Goal: Navigation & Orientation: Find specific page/section

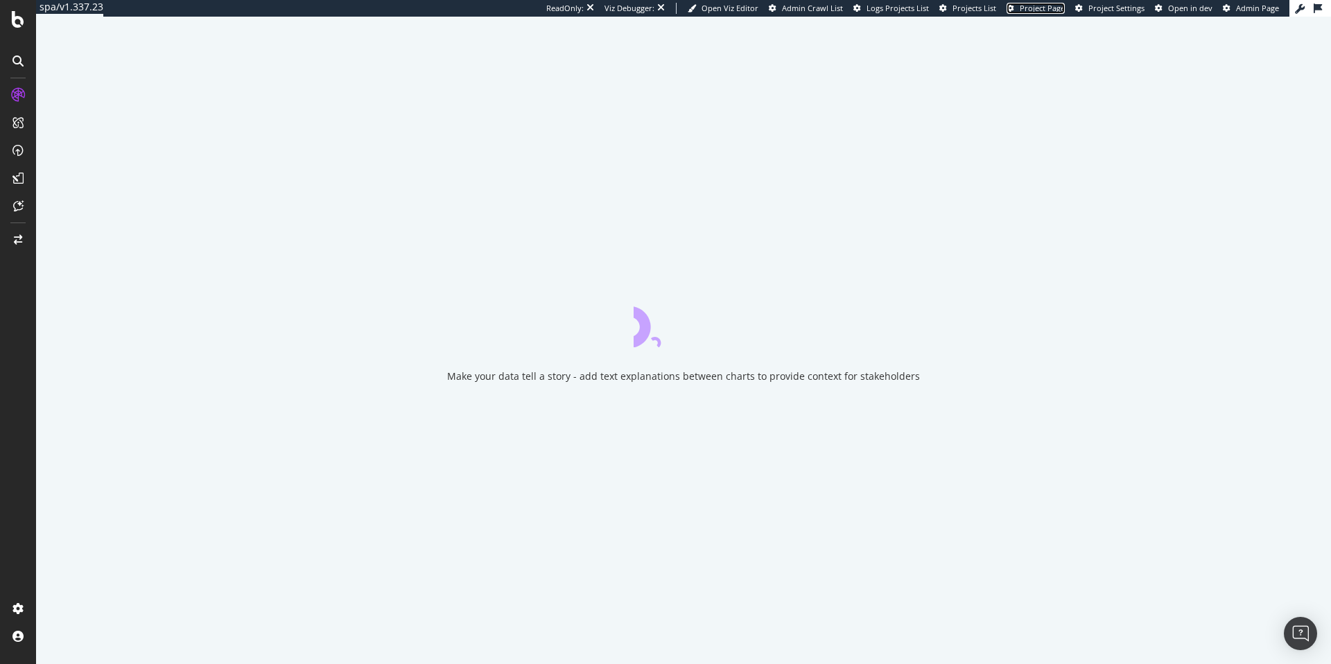
click at [1041, 11] on span "Project Page" at bounding box center [1042, 8] width 45 height 10
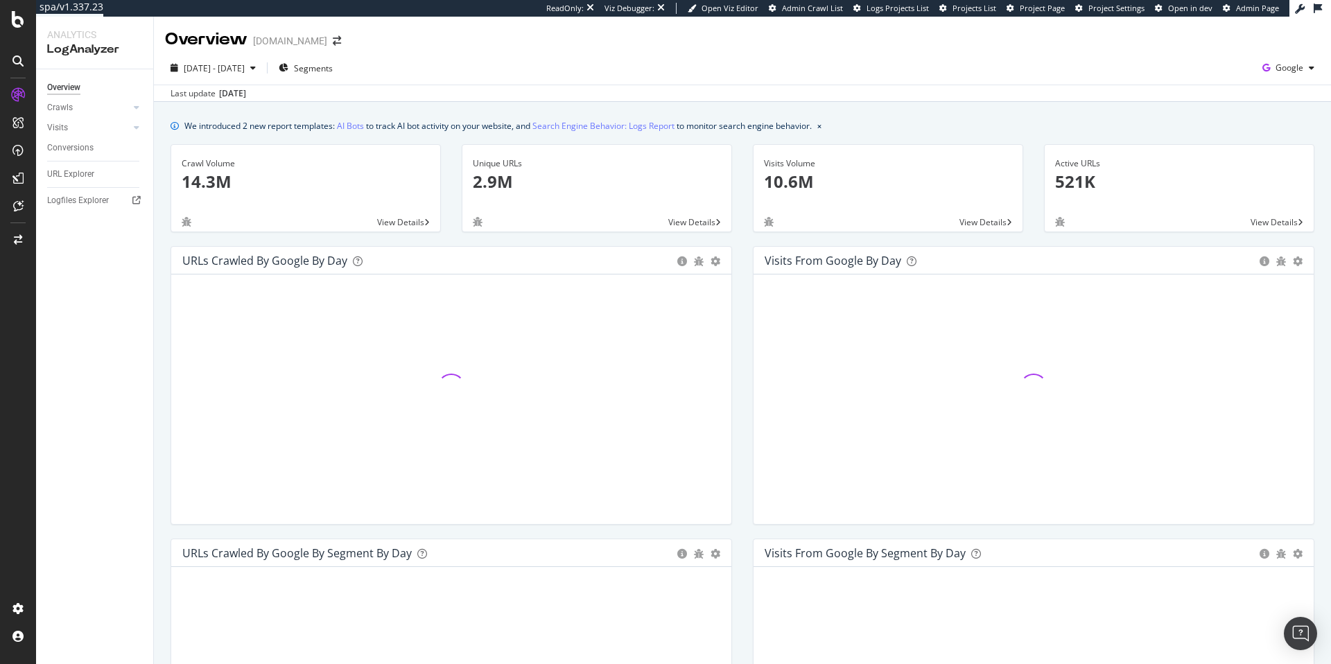
click at [537, 87] on div "Last update [DATE]" at bounding box center [742, 93] width 1177 height 17
